Goal: Task Accomplishment & Management: Manage account settings

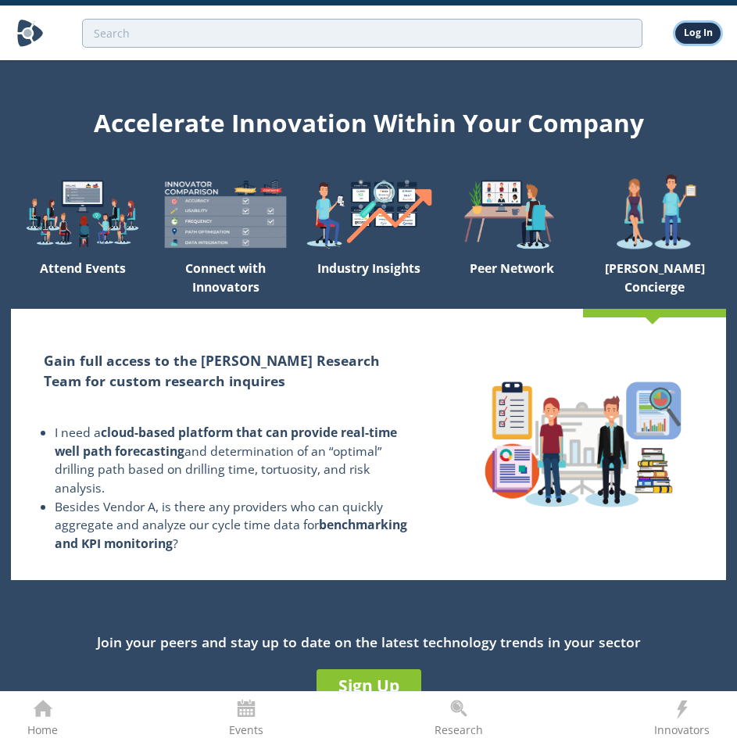
click at [687, 30] on link "Log In" at bounding box center [697, 33] width 45 height 20
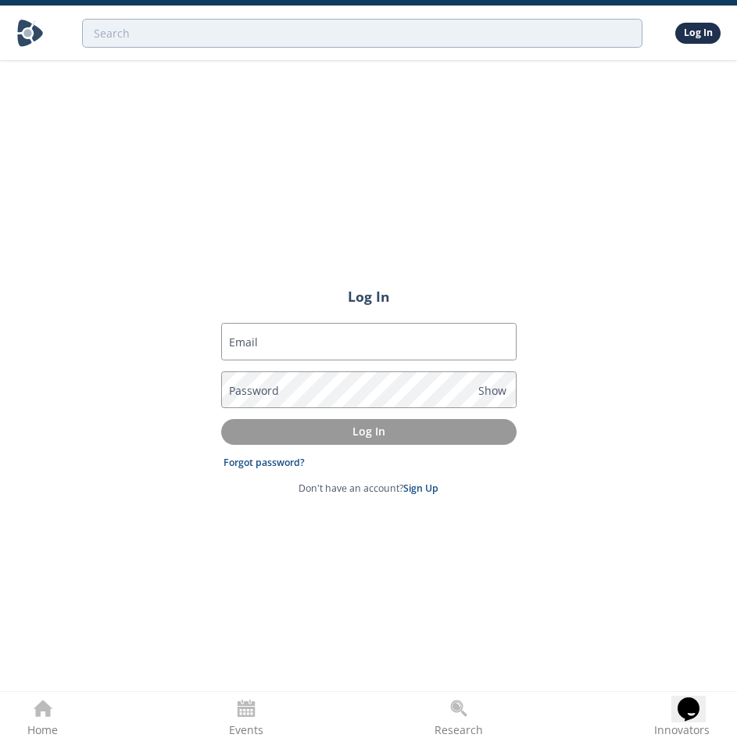
type input "[PERSON_NAME][EMAIL_ADDRESS][DOMAIN_NAME]"
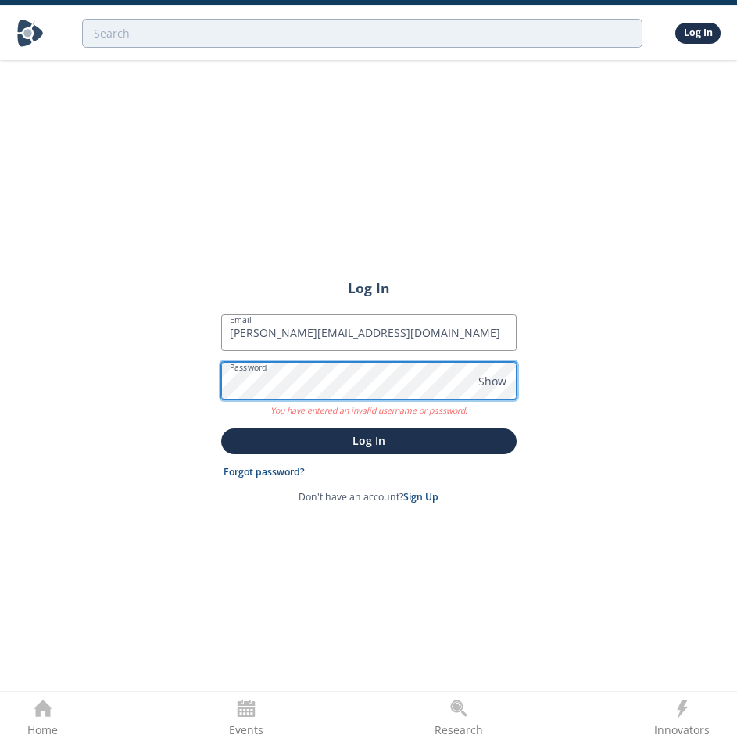
click at [221, 428] on button "Log In" at bounding box center [368, 441] width 295 height 26
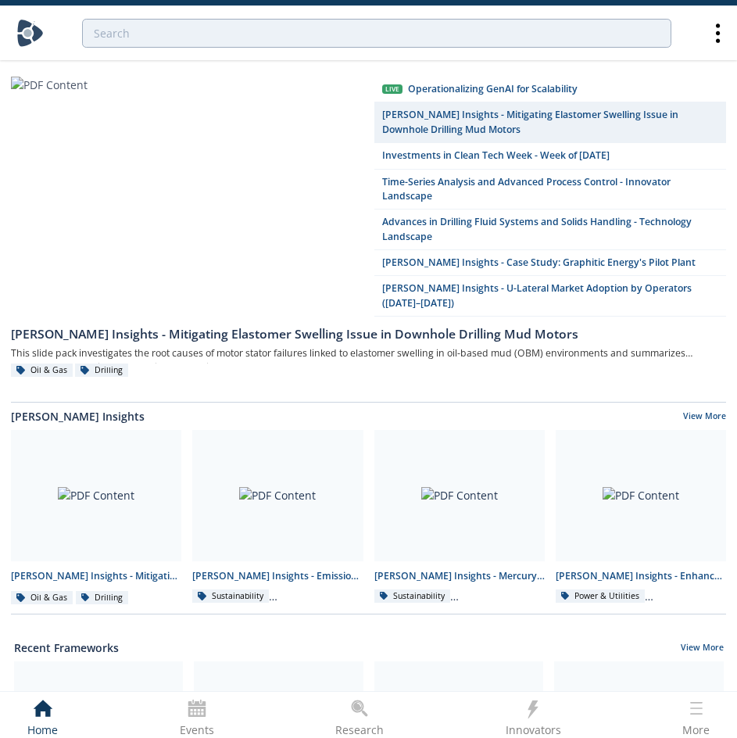
click at [559, 725] on div "Innovators" at bounding box center [533, 729] width 55 height 20
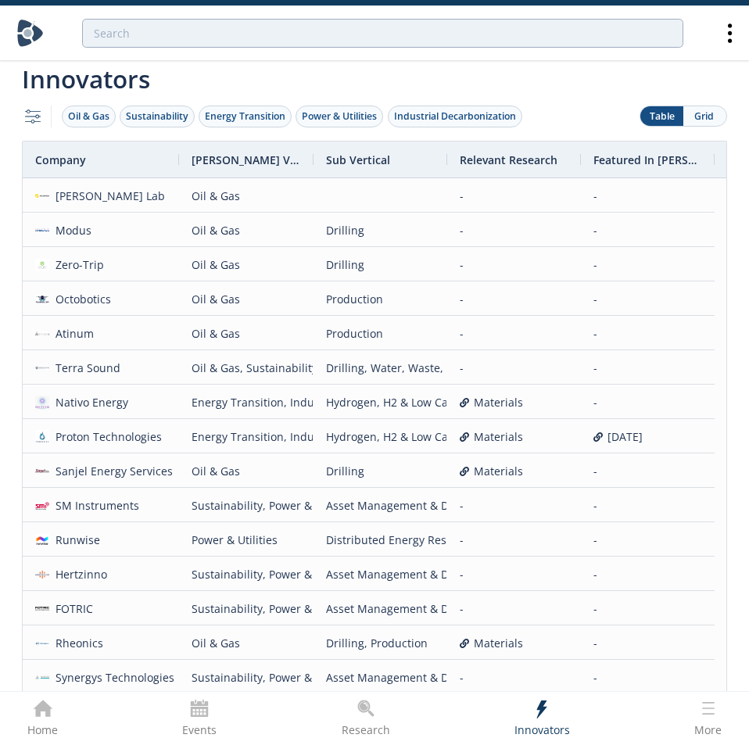
click at [35, 121] on icon "button" at bounding box center [33, 115] width 16 height 13
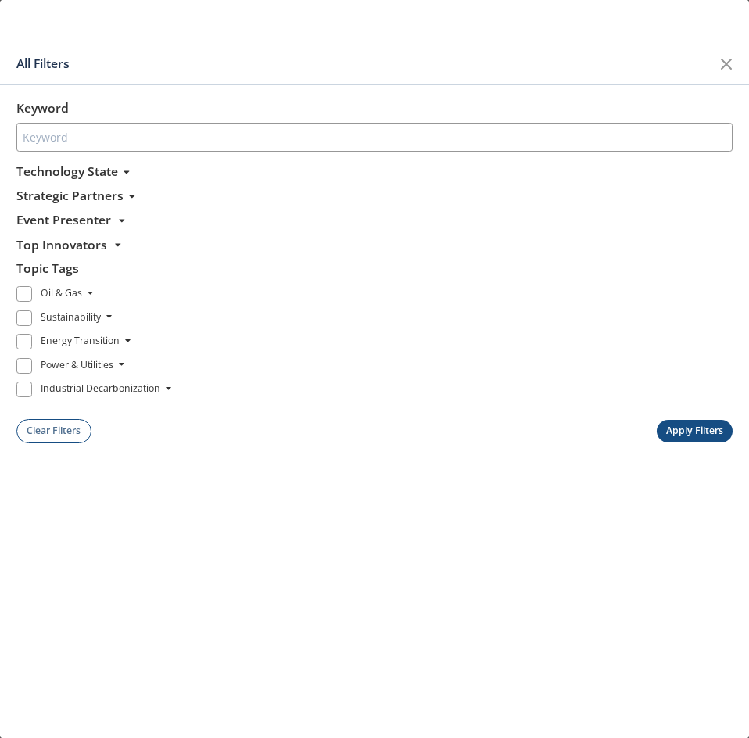
click at [109, 172] on span "Technology State" at bounding box center [67, 172] width 102 height 19
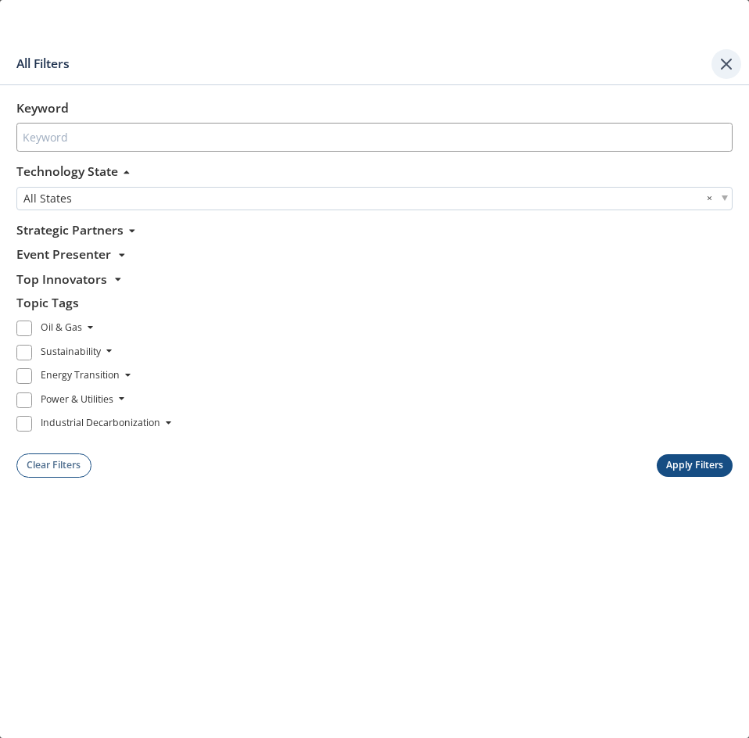
click at [728, 55] on icon at bounding box center [726, 64] width 19 height 19
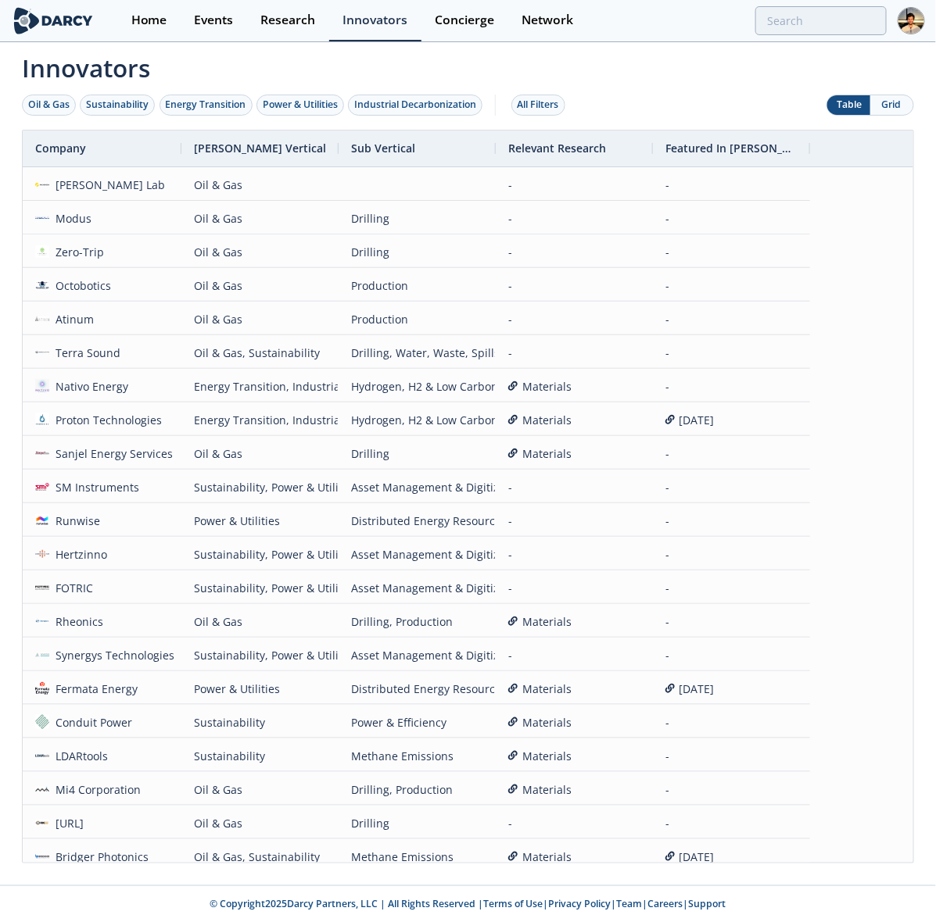
click at [590, 77] on span "Innovators" at bounding box center [468, 65] width 914 height 42
click at [454, 29] on link "Concierge" at bounding box center [464, 20] width 87 height 41
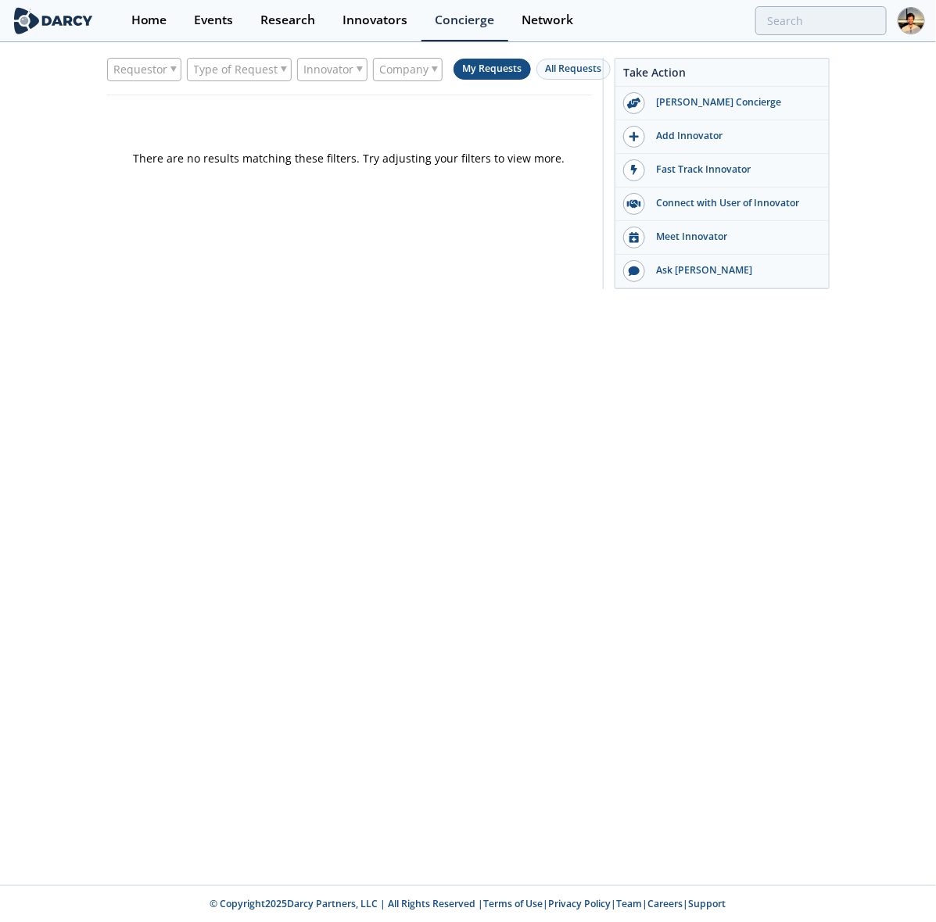
click at [385, 63] on span "Company" at bounding box center [404, 70] width 49 height 22
click at [268, 65] on span "Type of Request" at bounding box center [236, 70] width 84 height 22
click at [748, 20] on img at bounding box center [910, 20] width 27 height 27
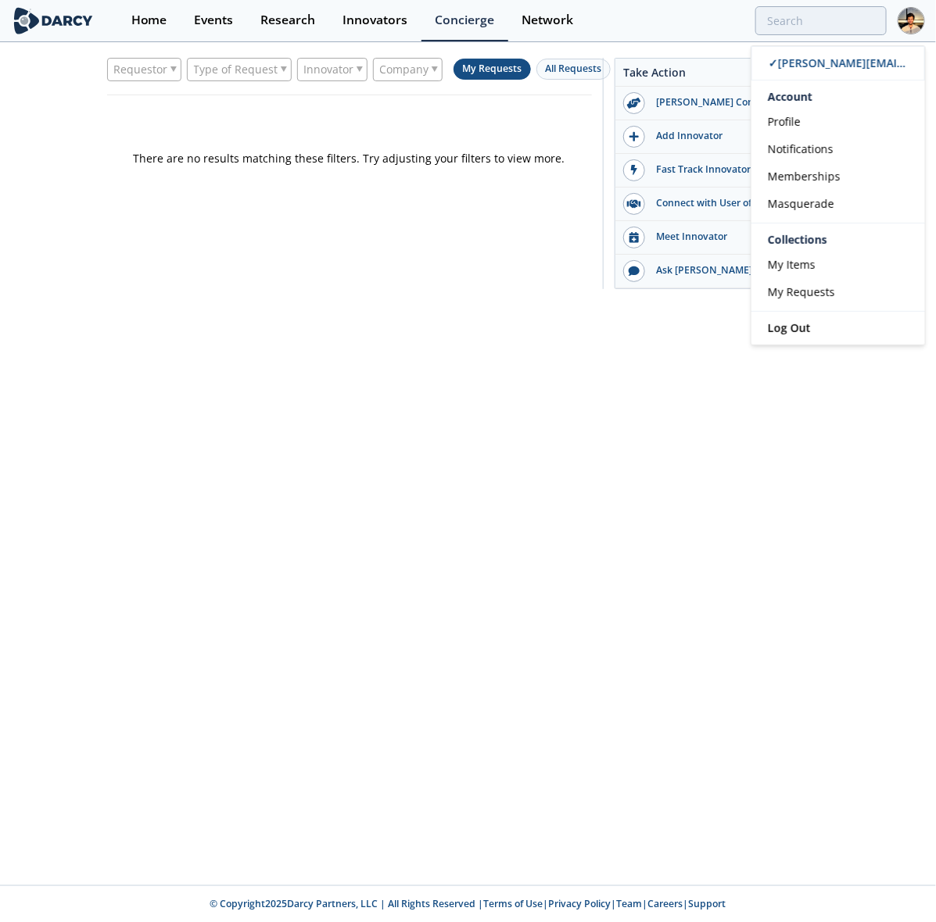
click at [553, 374] on div "Requestor Type of Request Innovator Company My Requests All Requests There are …" at bounding box center [468, 465] width 936 height 842
